Goal: Task Accomplishment & Management: Use online tool/utility

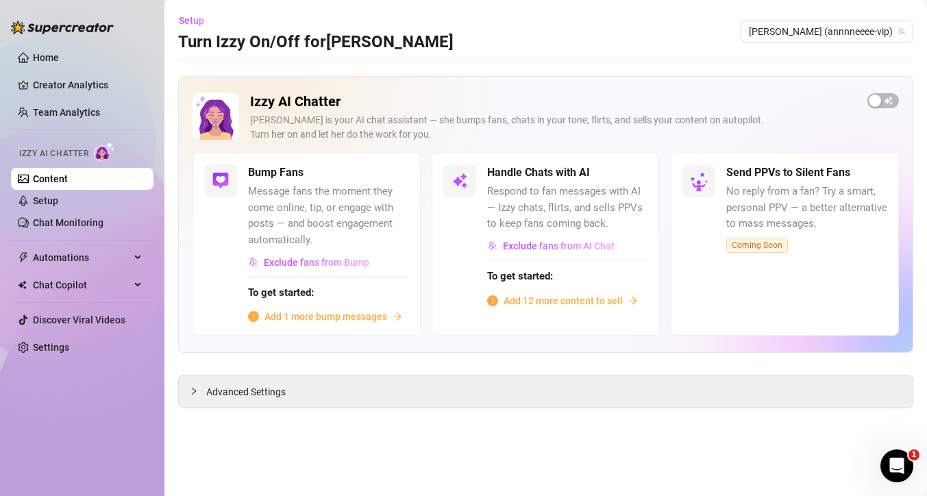
click at [545, 302] on span "Add 12 more content to sell" at bounding box center [563, 300] width 119 height 15
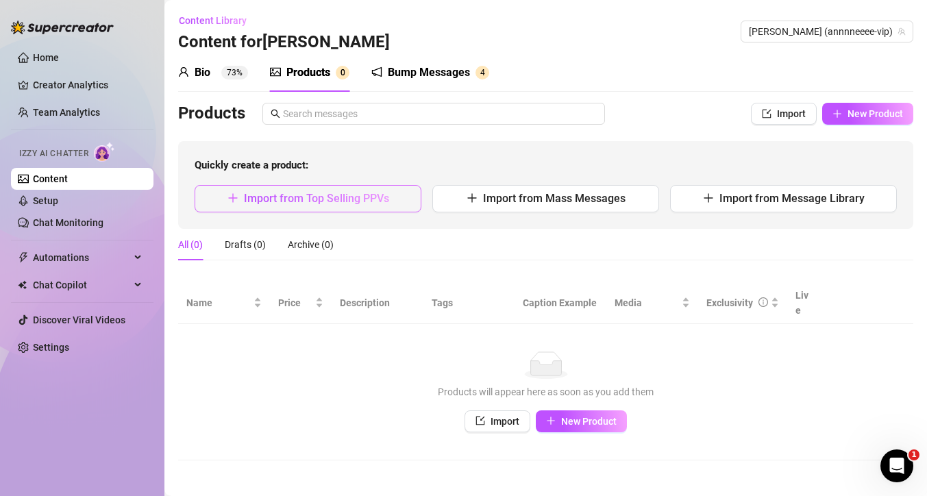
click at [369, 199] on span "Import from Top Selling PPVs" at bounding box center [316, 198] width 145 height 13
type textarea "Type your message here..."
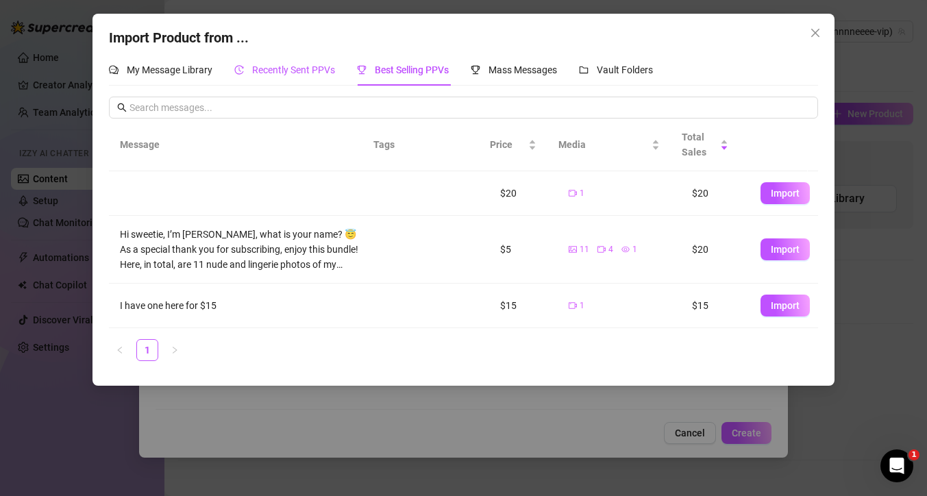
click at [306, 68] on span "Recently Sent PPVs" at bounding box center [293, 69] width 83 height 11
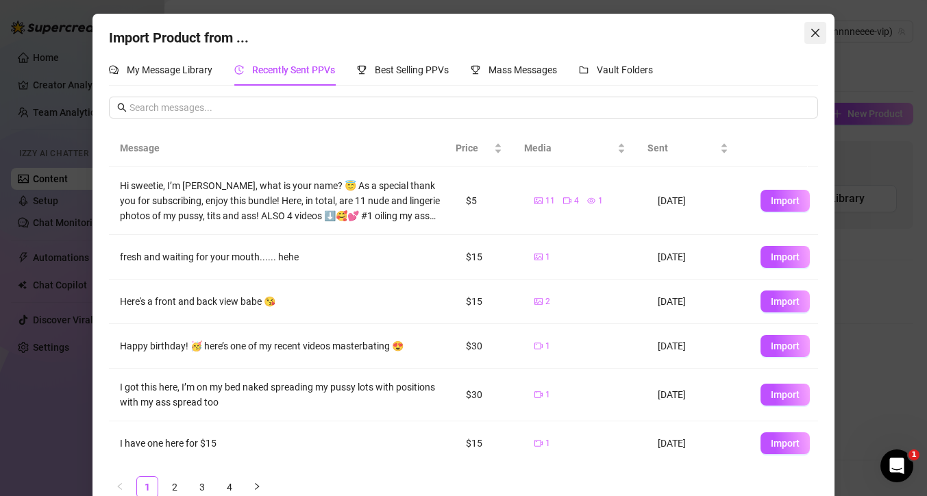
click at [805, 36] on span "Close" at bounding box center [816, 32] width 22 height 11
